Goal: Check status: Check status

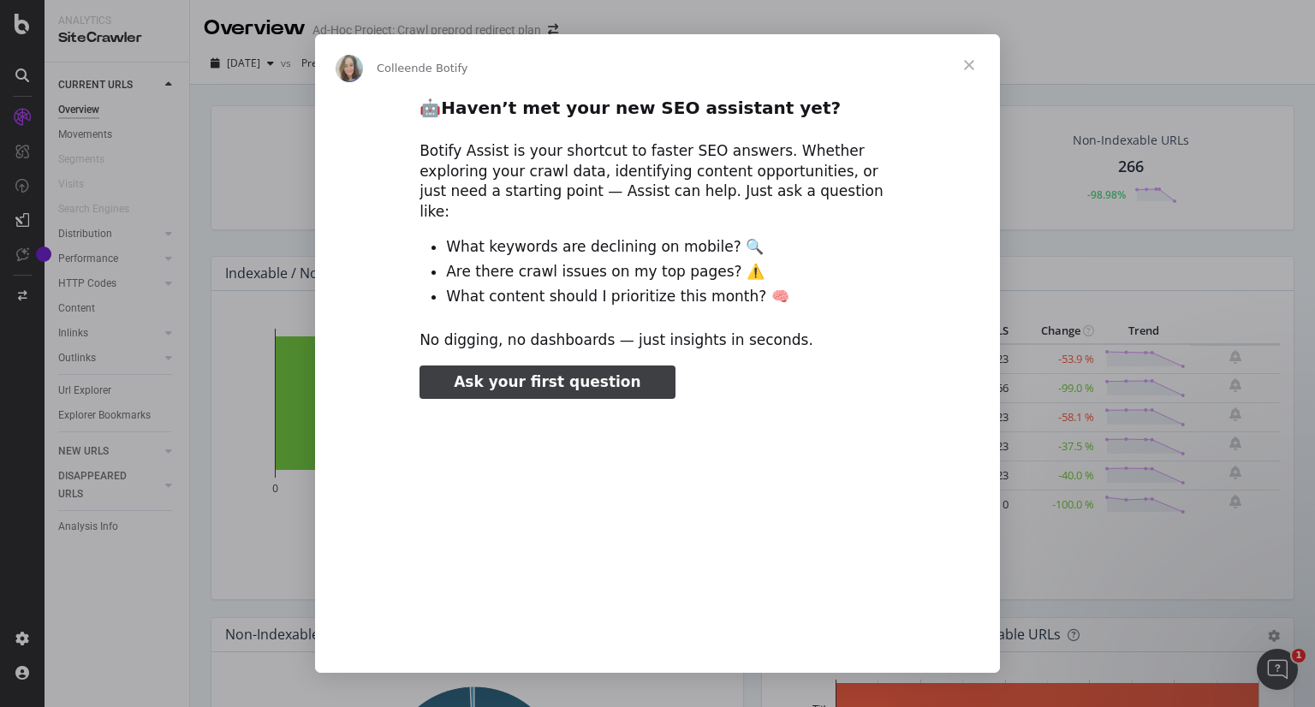
type input "212952"
click at [968, 63] on span "Fermer" at bounding box center [969, 65] width 62 height 62
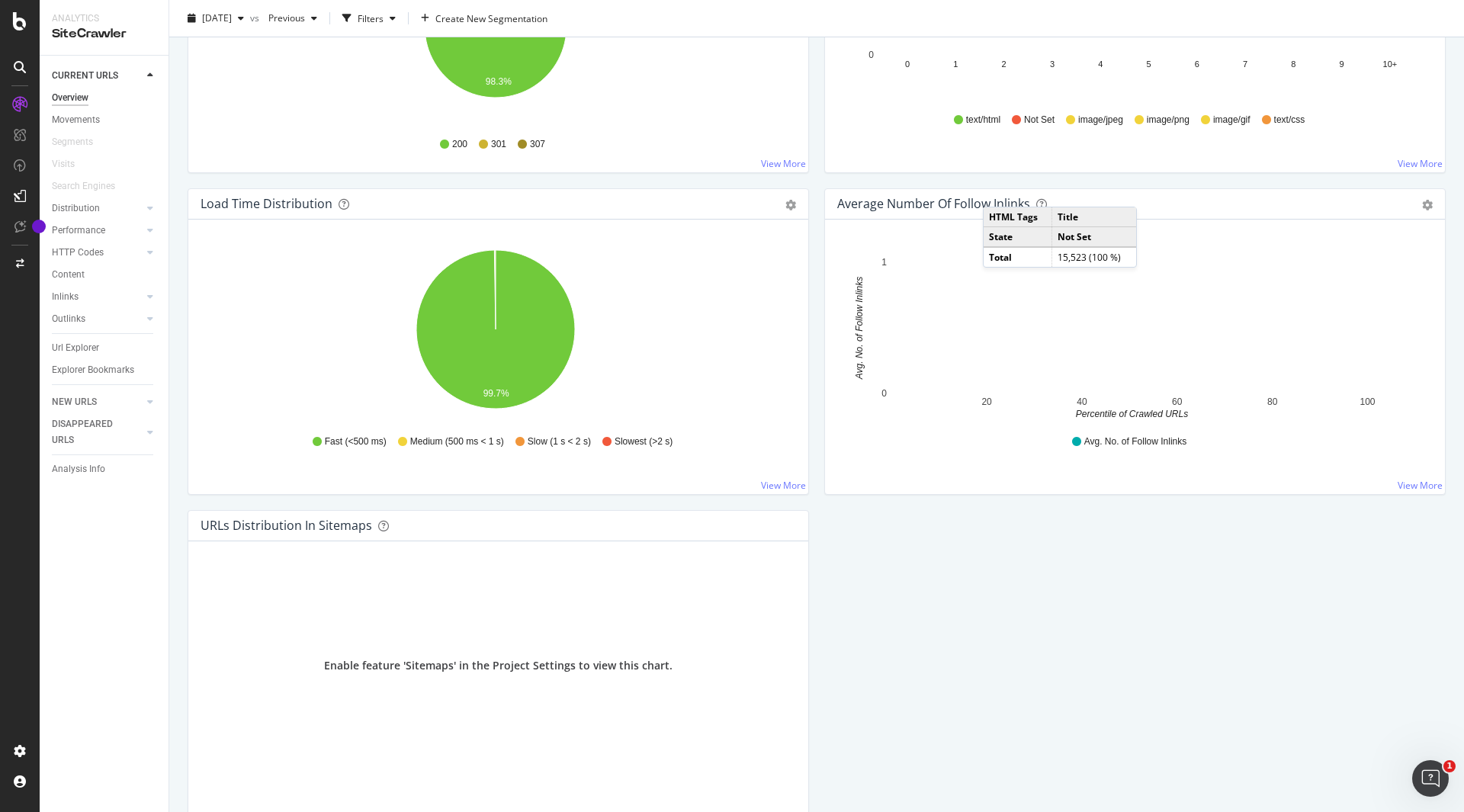
scroll to position [1078, 0]
